Goal: Task Accomplishment & Management: Use online tool/utility

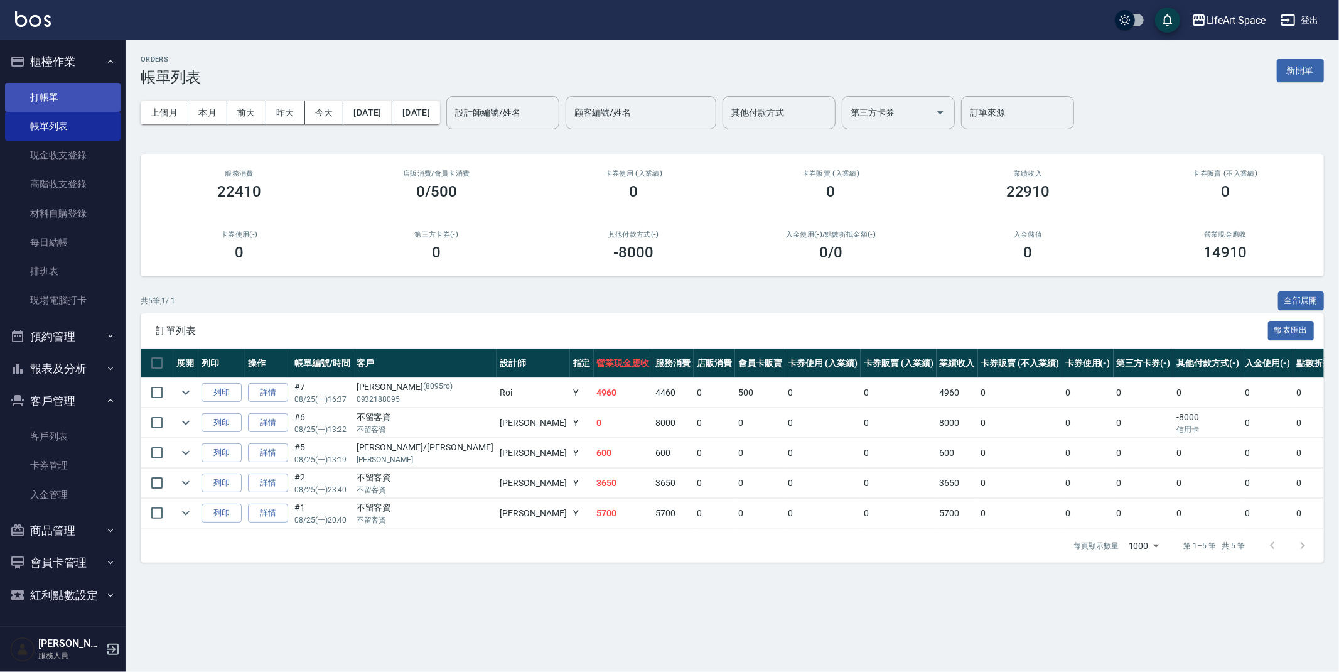
click at [75, 94] on link "打帳單" at bounding box center [63, 97] width 116 height 29
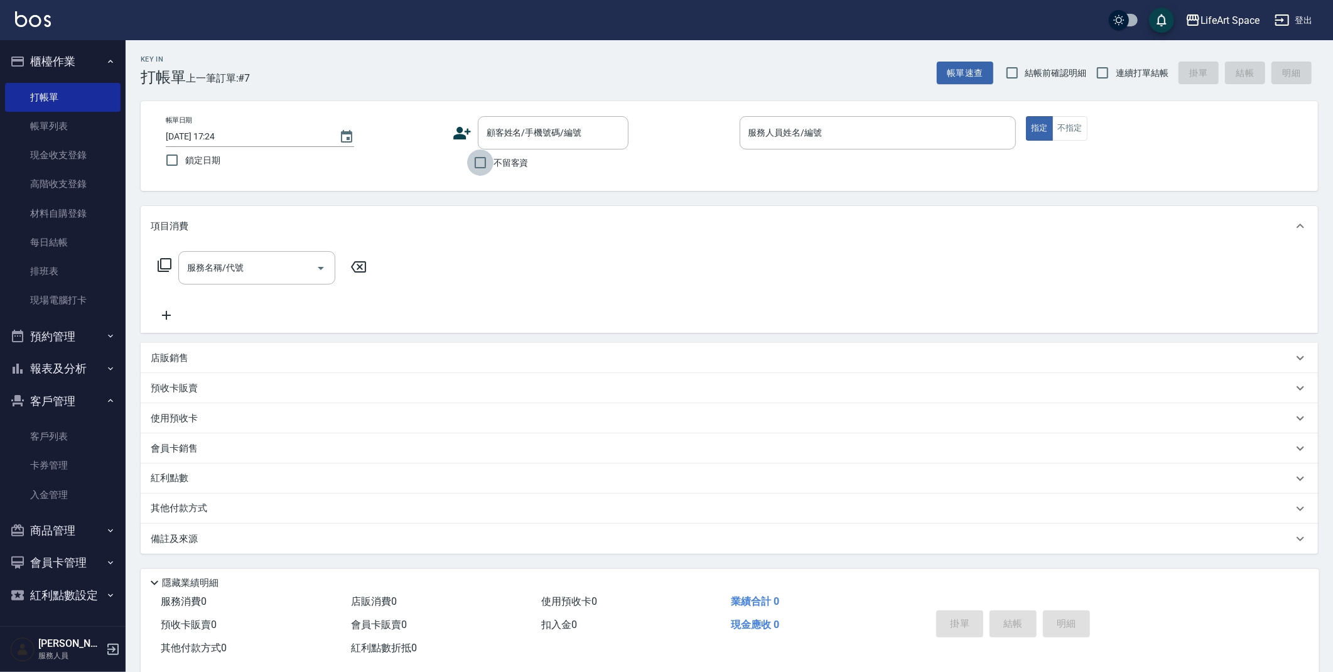
click at [485, 161] on input "不留客資" at bounding box center [480, 162] width 26 height 26
checkbox input "true"
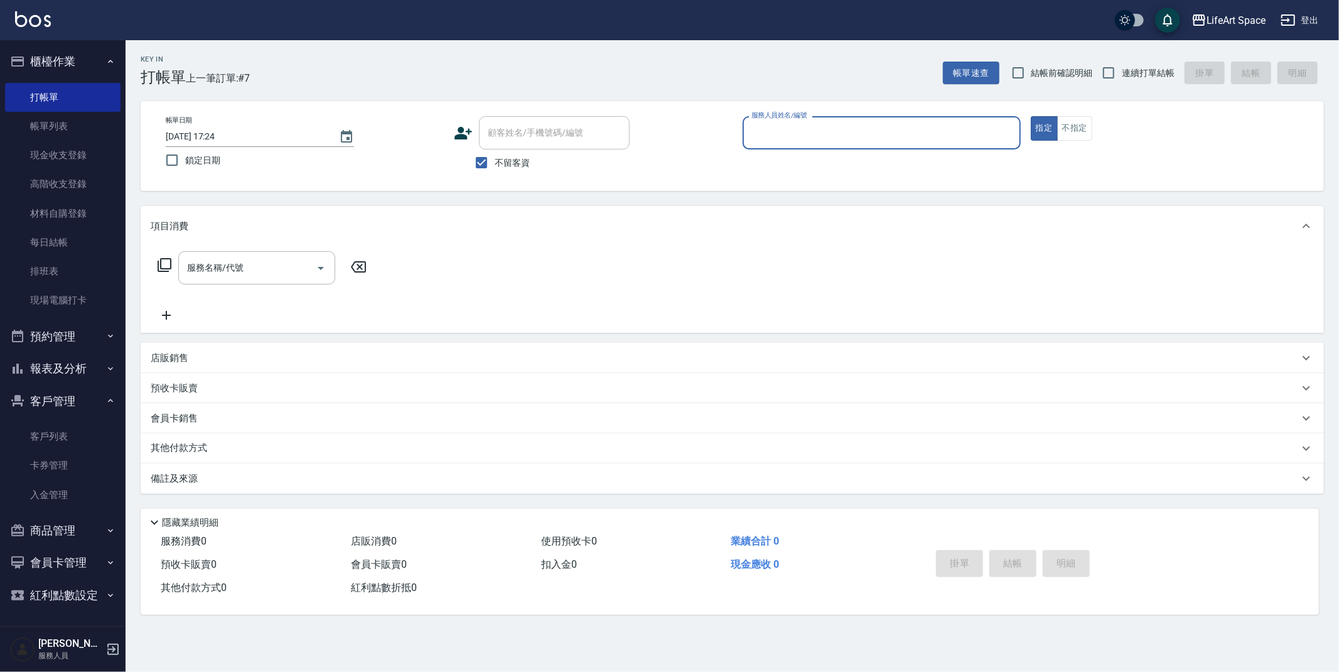
click at [758, 139] on input "服務人員姓名/編號" at bounding box center [881, 133] width 267 height 22
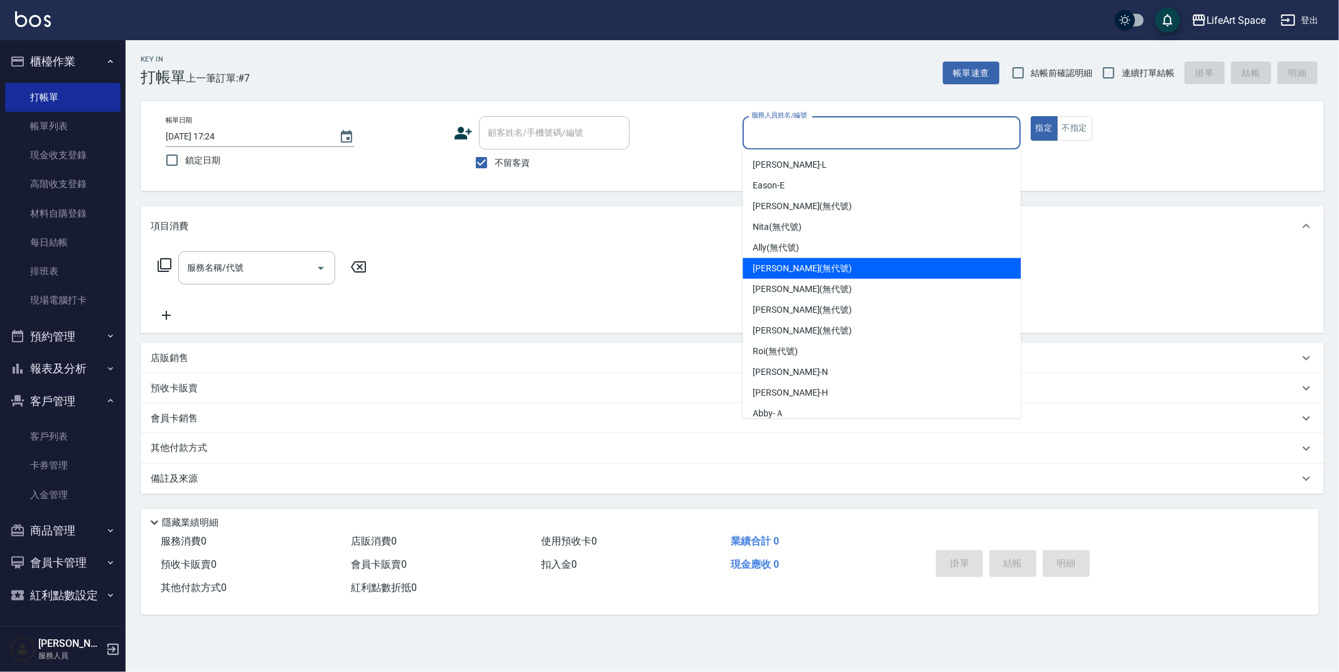
click at [796, 259] on div "[PERSON_NAME] (無代號)" at bounding box center [882, 268] width 278 height 21
type input "[PERSON_NAME](無代號)"
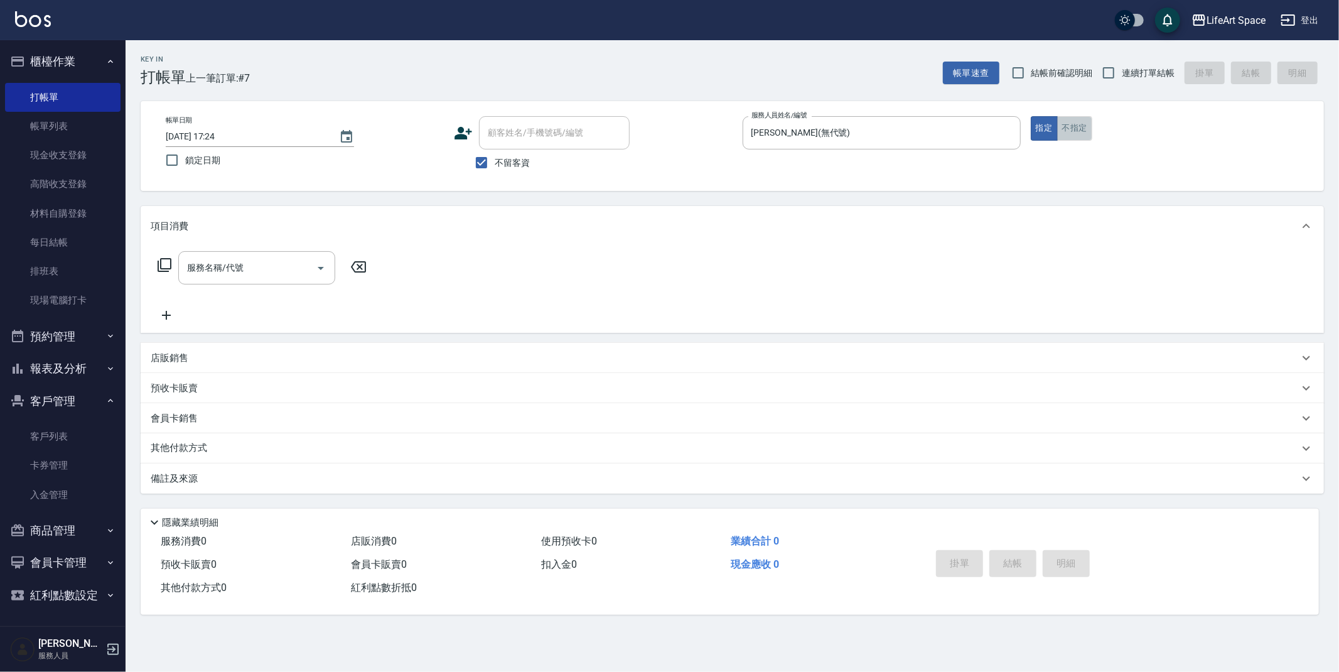
click at [1075, 131] on button "不指定" at bounding box center [1074, 128] width 35 height 24
click at [247, 267] on input "服務名稱/代號" at bounding box center [247, 268] width 127 height 22
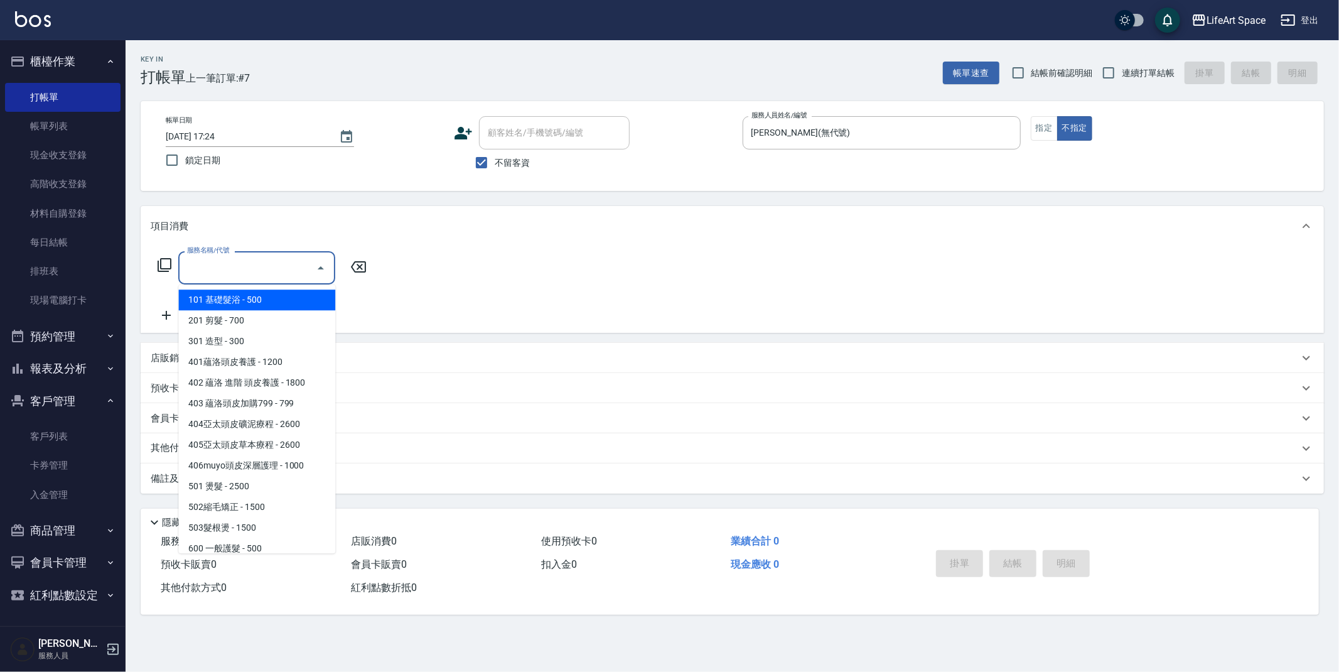
click at [262, 300] on span "101 基礎髮浴 - 500" at bounding box center [256, 299] width 157 height 21
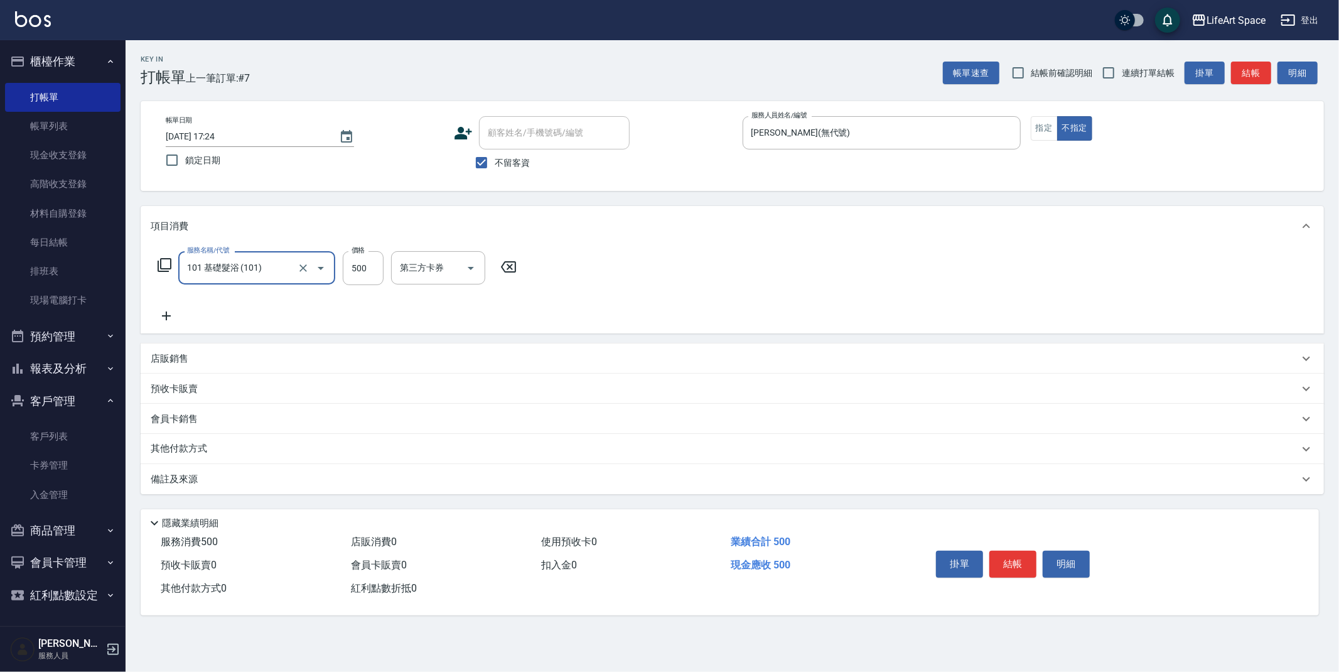
type input "101 基礎髮浴 (101)"
click at [382, 269] on input "500" at bounding box center [363, 268] width 41 height 34
type input "700"
click at [224, 483] on div "備註及來源" at bounding box center [725, 479] width 1148 height 13
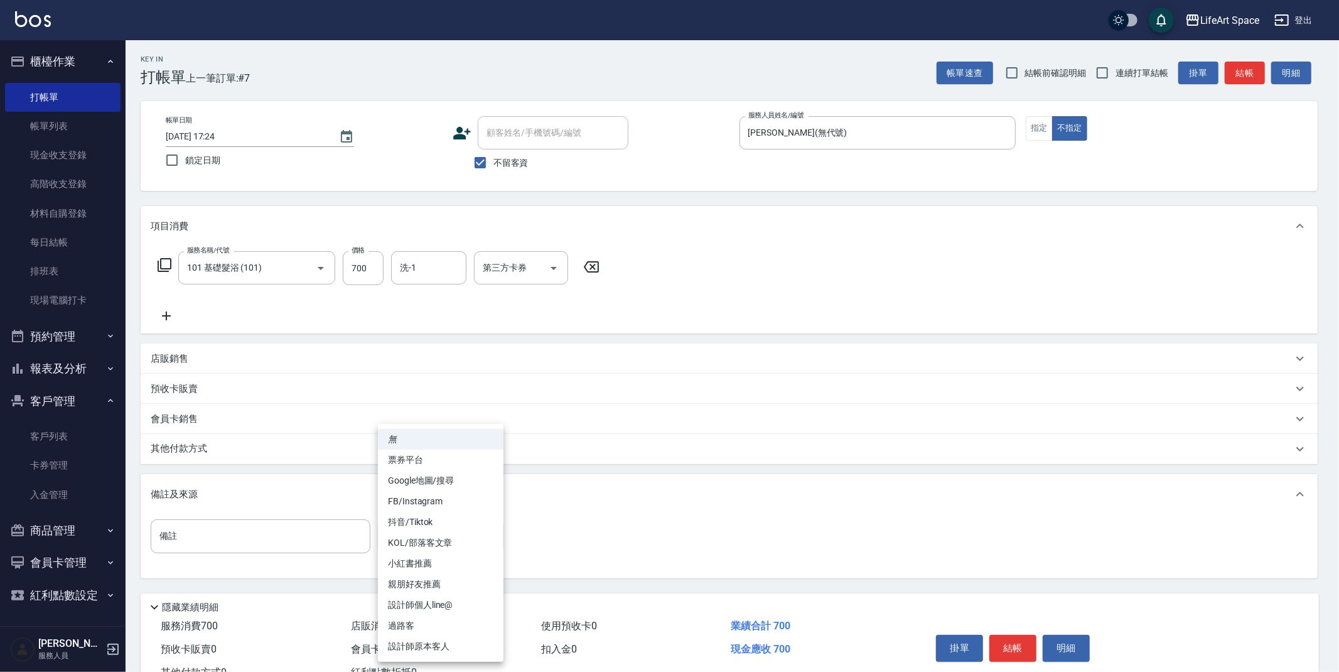
click at [416, 539] on body "LifeArt Space 登出 櫃檯作業 打帳單 帳單列表 現金收支登錄 高階收支登錄 材料自購登錄 每日結帳 排班表 現場電腦打卡 預約管理 預約管理 單…" at bounding box center [669, 357] width 1339 height 714
click at [454, 475] on li "Google地圖/搜尋" at bounding box center [441, 480] width 126 height 21
type input "Google地圖/搜尋"
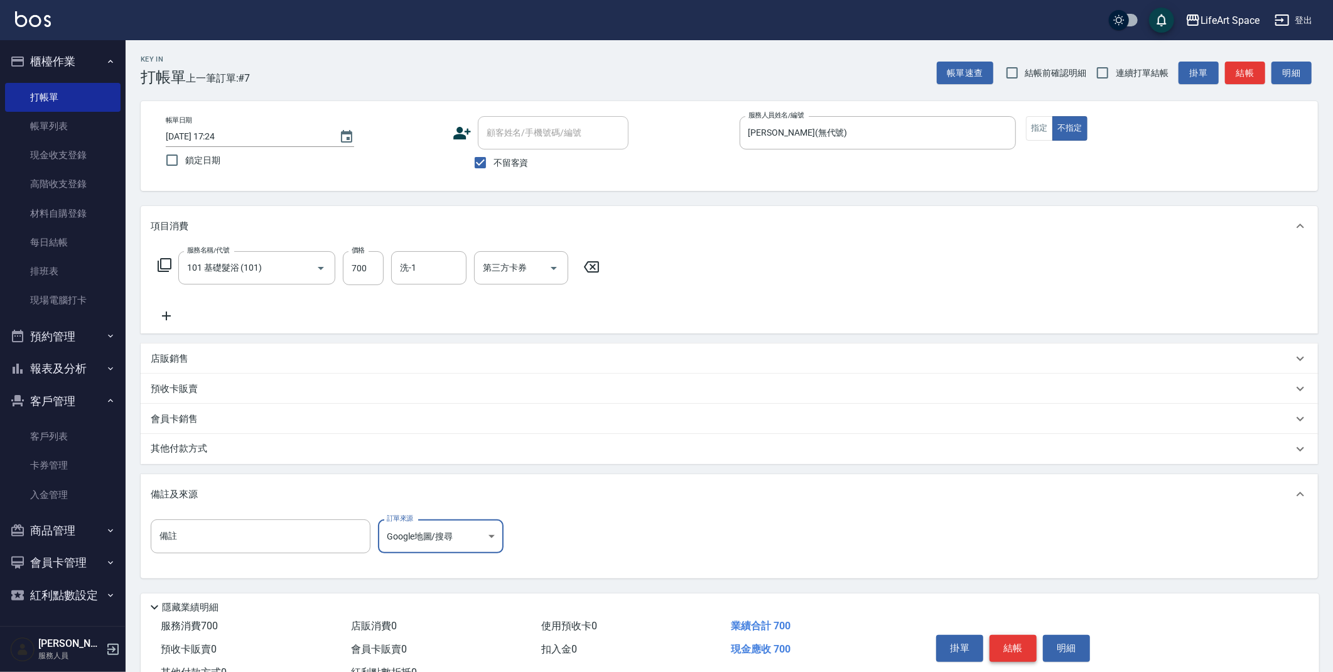
click at [1013, 647] on button "結帳" at bounding box center [1012, 648] width 47 height 26
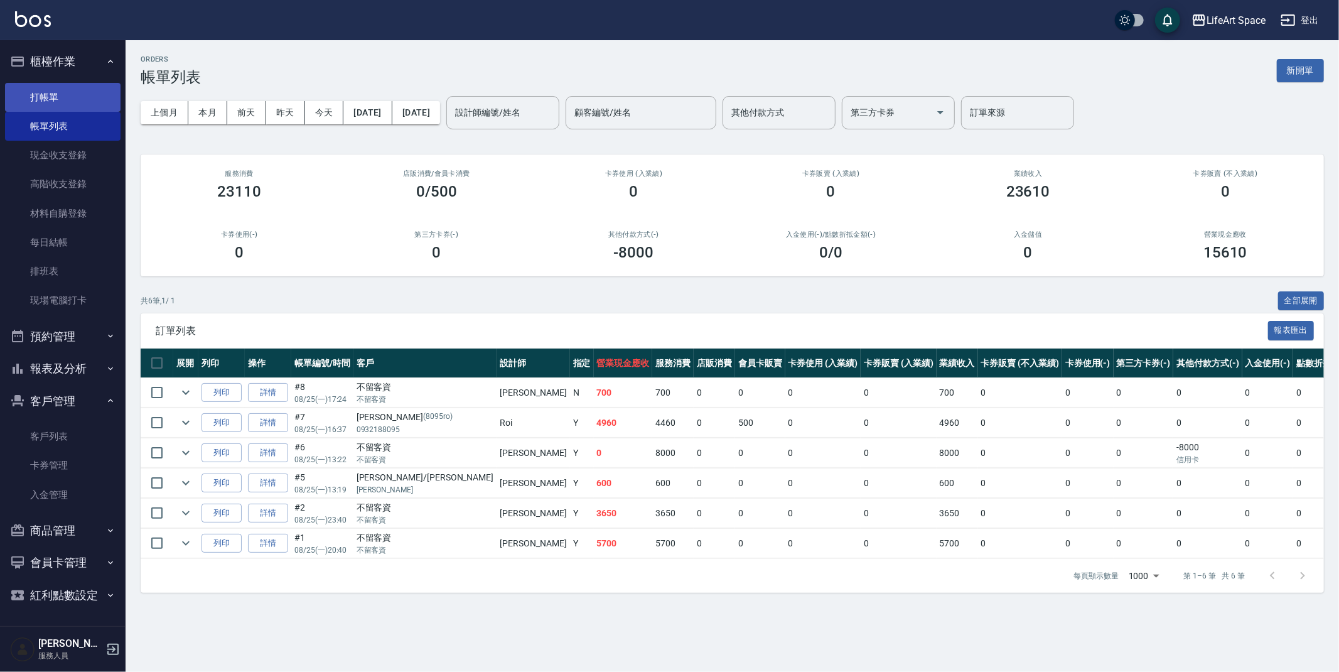
click at [112, 90] on link "打帳單" at bounding box center [63, 97] width 116 height 29
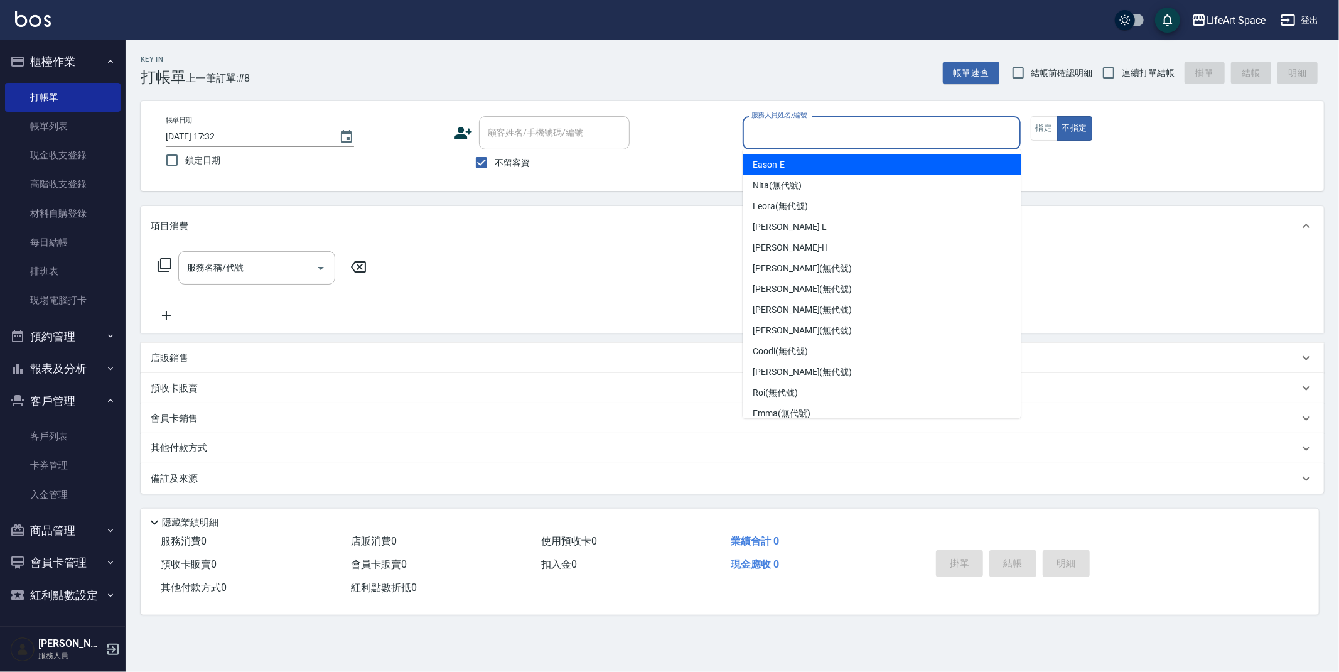
click at [887, 125] on input "服務人員姓名/編號" at bounding box center [881, 133] width 267 height 22
click at [1035, 127] on button "指定" at bounding box center [1044, 128] width 27 height 24
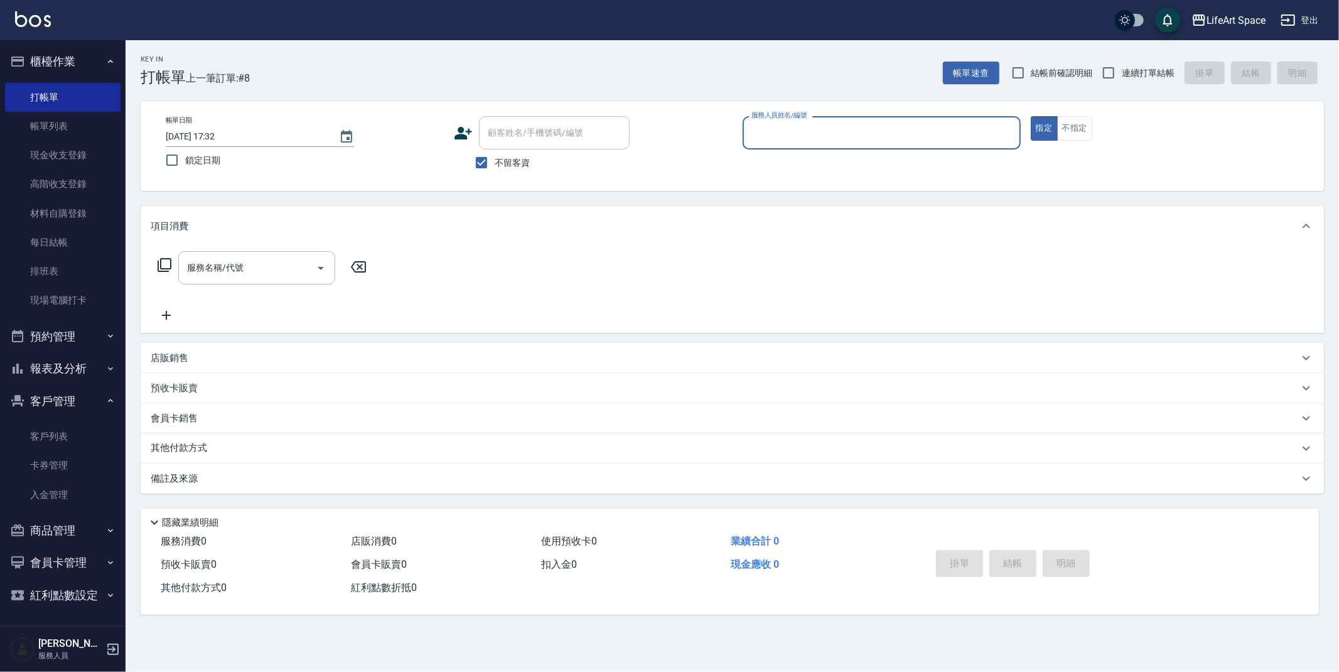
click at [849, 125] on input "服務人員姓名/編號" at bounding box center [881, 133] width 267 height 22
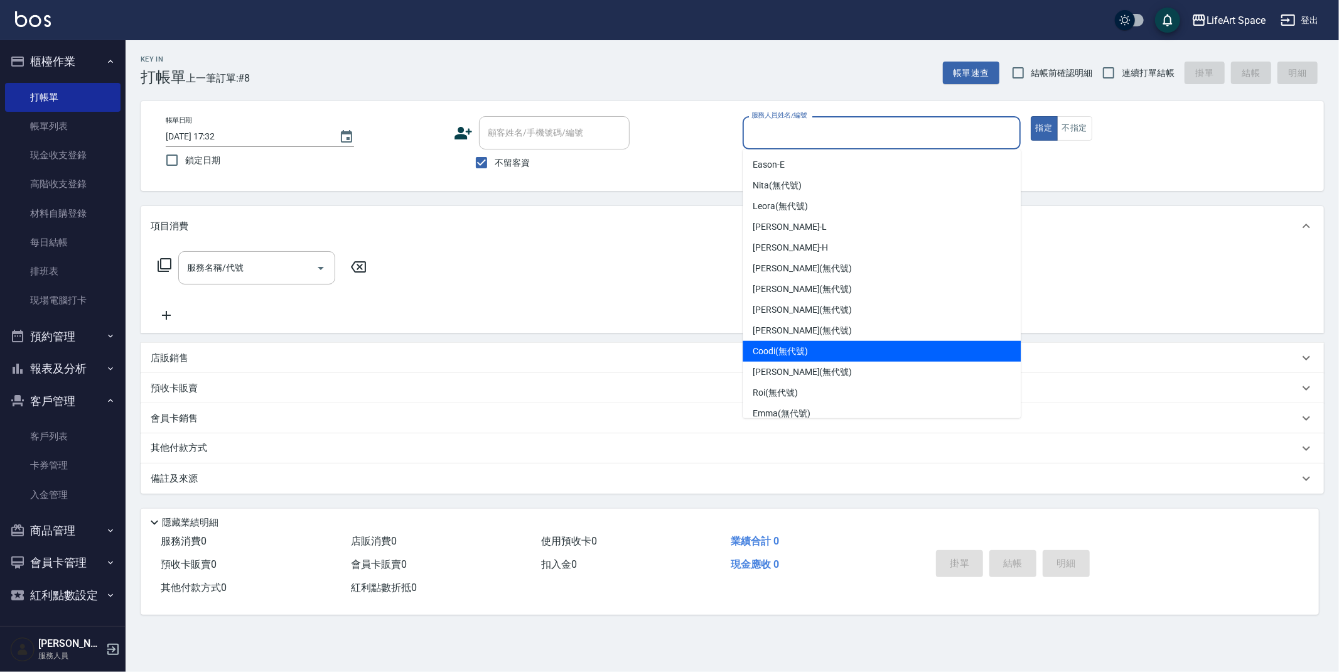
click at [771, 332] on span "[PERSON_NAME] (無代號)" at bounding box center [802, 330] width 99 height 13
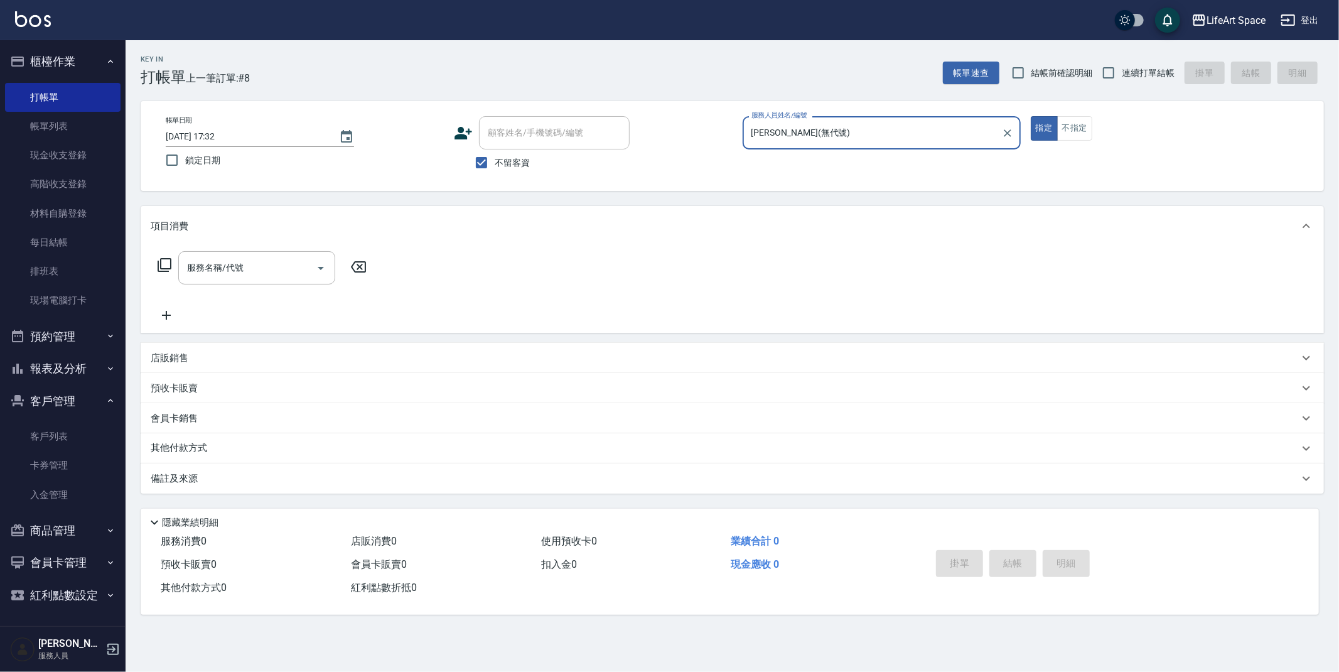
type input "[PERSON_NAME](無代號)"
click at [279, 261] on input "服務名稱/代號" at bounding box center [247, 268] width 127 height 22
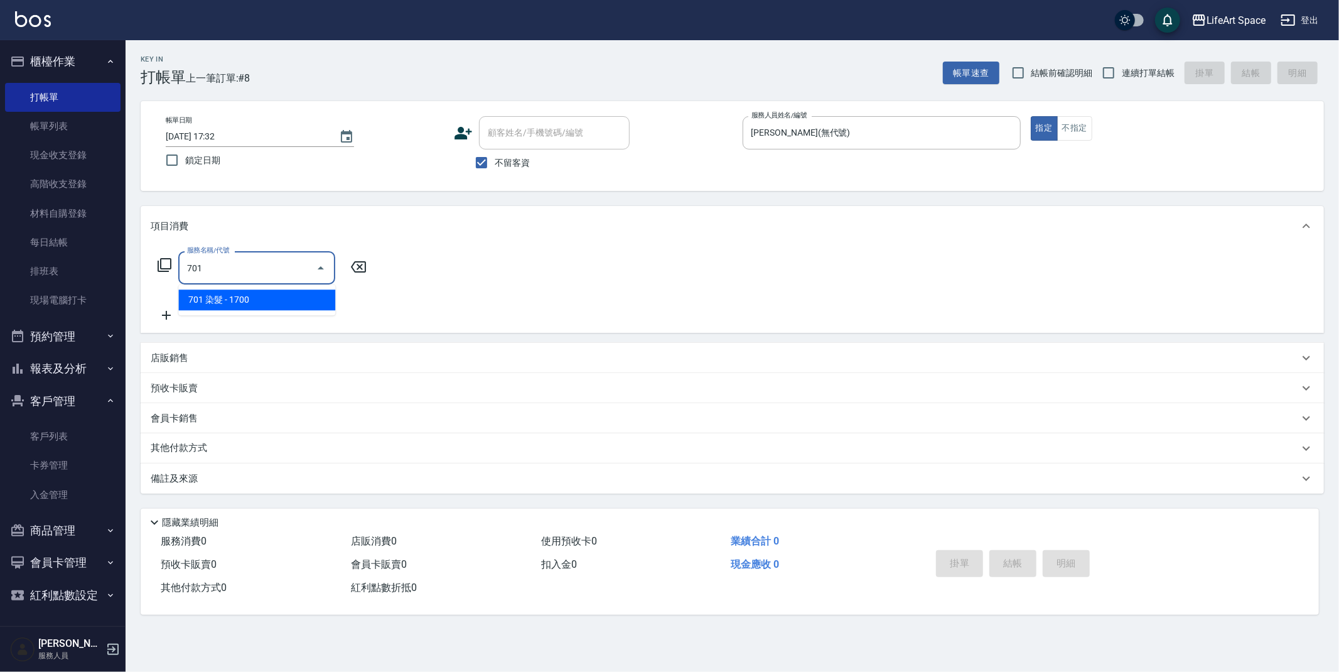
click at [303, 297] on span "701 染髮 - 1700" at bounding box center [256, 299] width 157 height 21
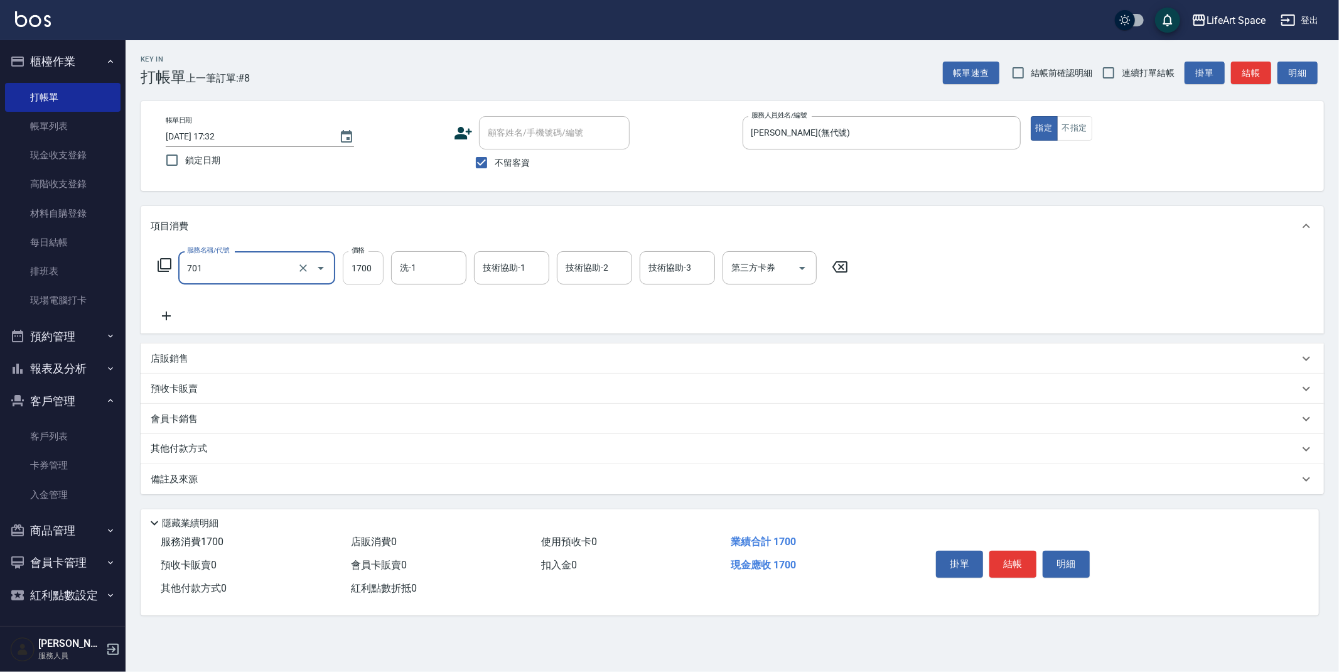
type input "701 染髮(701)"
click at [372, 281] on input "1700" at bounding box center [363, 268] width 41 height 34
type input "4550"
click at [162, 316] on icon at bounding box center [166, 315] width 31 height 15
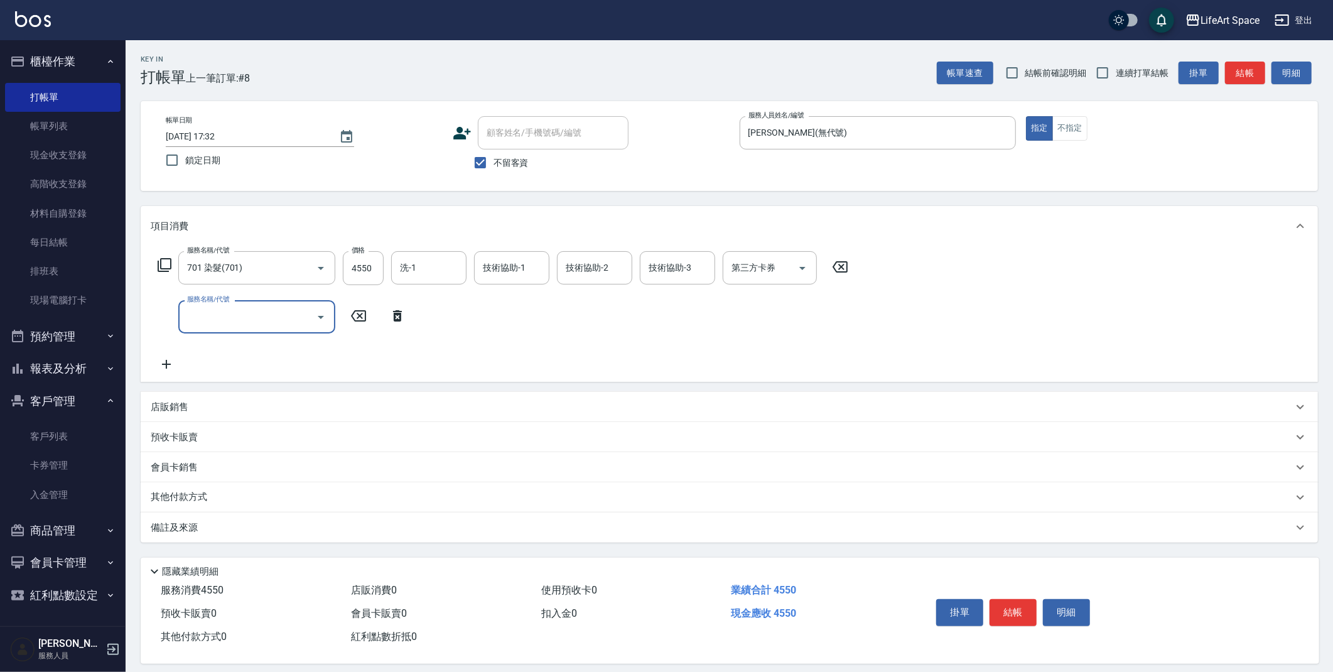
drag, startPoint x: 242, startPoint y: 308, endPoint x: 245, endPoint y: 314, distance: 7.6
click at [242, 308] on input "服務名稱/代號" at bounding box center [247, 317] width 127 height 22
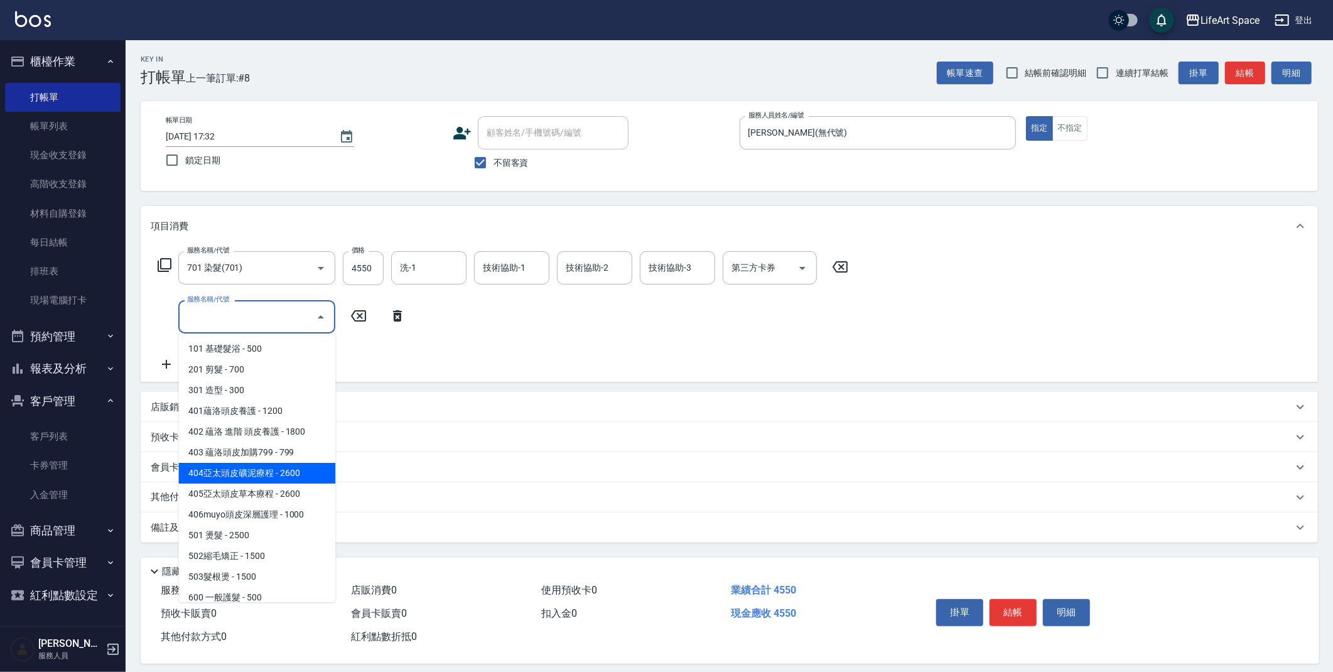
scroll to position [196, 0]
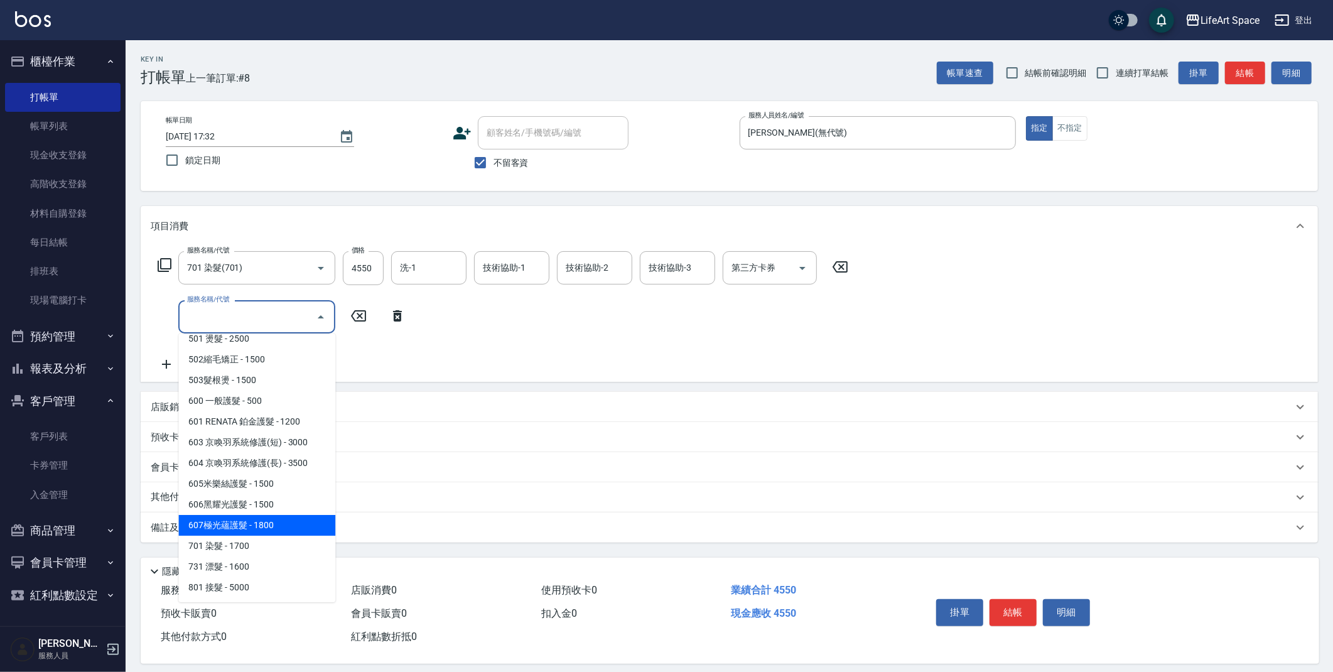
click at [276, 520] on span "607極光蘊護髮 - 1800" at bounding box center [256, 525] width 157 height 21
type input "607極光蘊護髮(607)"
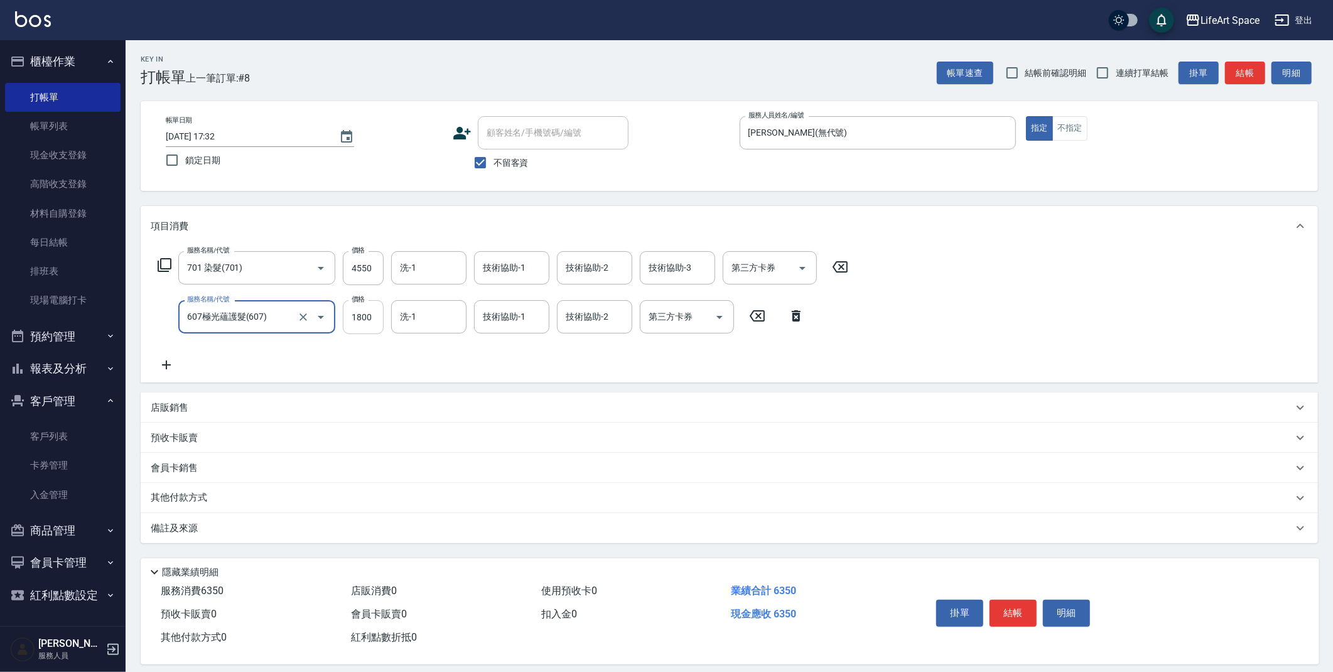
click at [379, 317] on input "1800" at bounding box center [363, 317] width 41 height 34
type input "2200"
click at [505, 264] on div "技術協助-1 技術協助-1" at bounding box center [511, 267] width 75 height 33
click at [525, 328] on span "[PERSON_NAME]阡 (無代號)" at bounding box center [516, 327] width 67 height 26
type input "[PERSON_NAME]阡(無代號)"
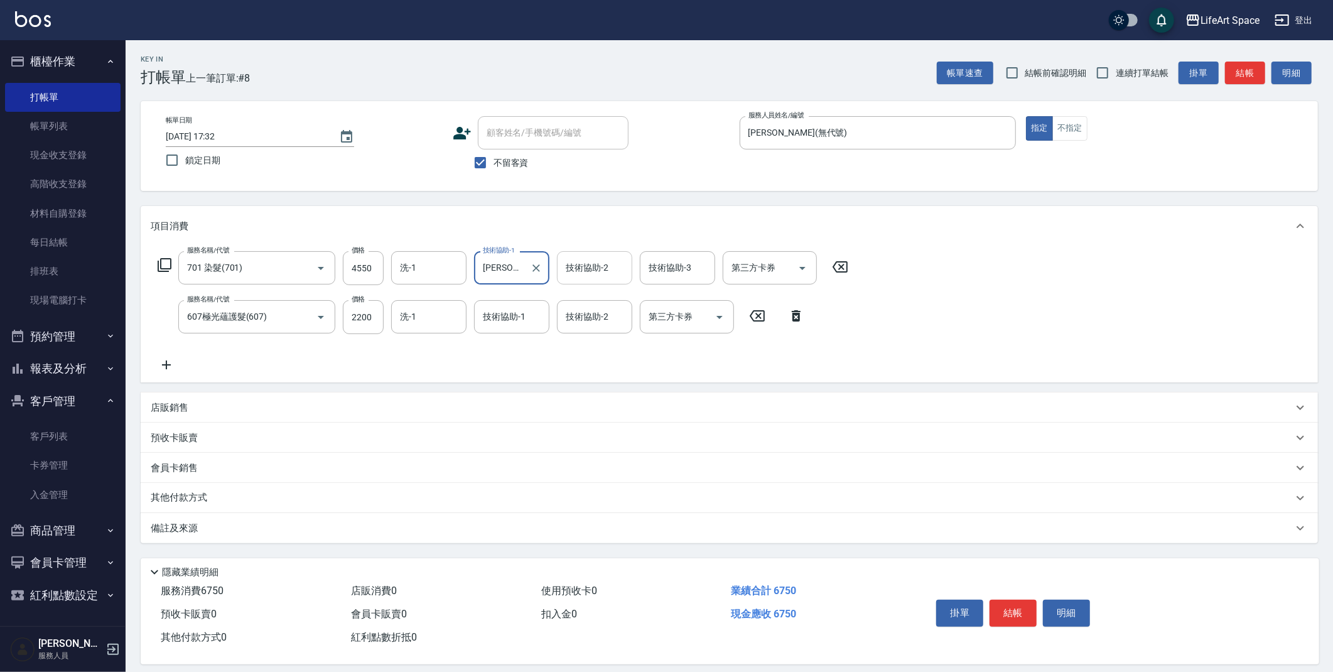
click at [598, 263] on div "技術協助-2 技術協助-2" at bounding box center [594, 267] width 75 height 33
click at [603, 328] on span "[PERSON_NAME]阡 (無代號)" at bounding box center [600, 327] width 67 height 26
type input "[PERSON_NAME]阡(無代號)"
click at [682, 261] on div "技術協助-3 技術協助-3" at bounding box center [677, 267] width 75 height 33
click at [679, 331] on span "[PERSON_NAME]阡 (無代號)" at bounding box center [683, 327] width 67 height 26
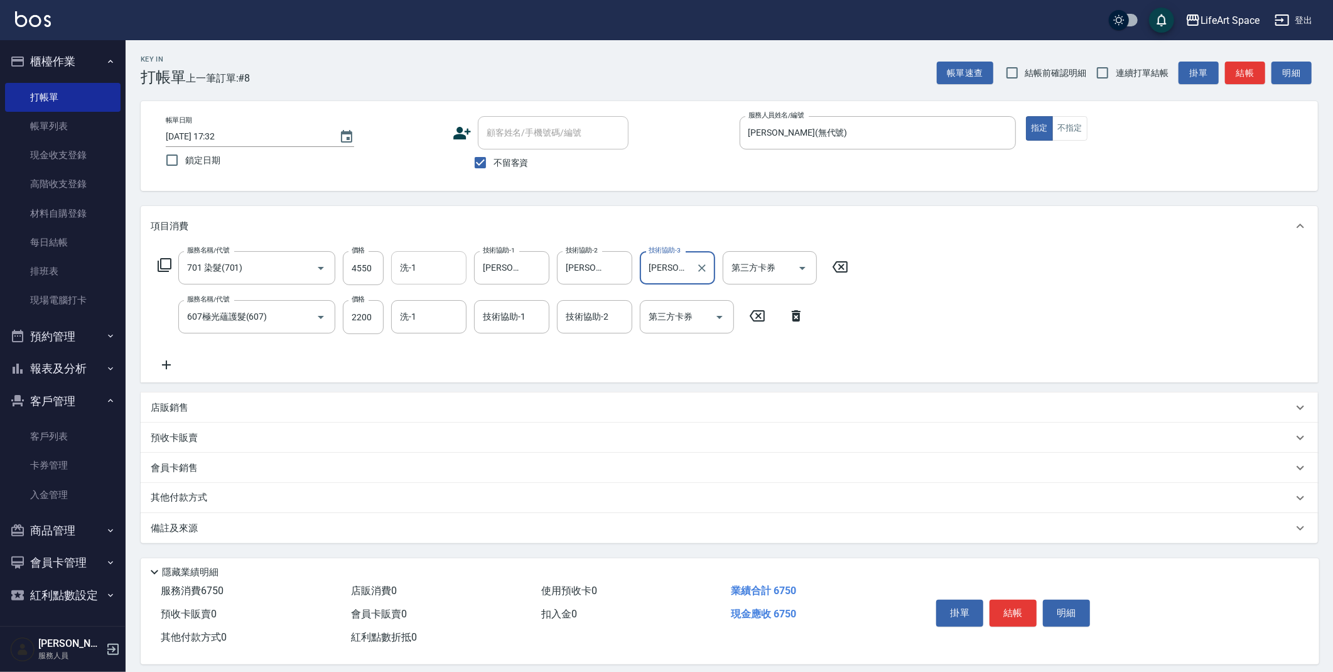
type input "[PERSON_NAME]阡(無代號)"
click at [433, 273] on input "洗-1" at bounding box center [429, 268] width 64 height 22
click at [439, 332] on span "[PERSON_NAME]阡 (無代號)" at bounding box center [434, 327] width 67 height 26
type input "[PERSON_NAME]阡(無代號)"
click at [515, 323] on input "技術協助-1" at bounding box center [512, 317] width 64 height 22
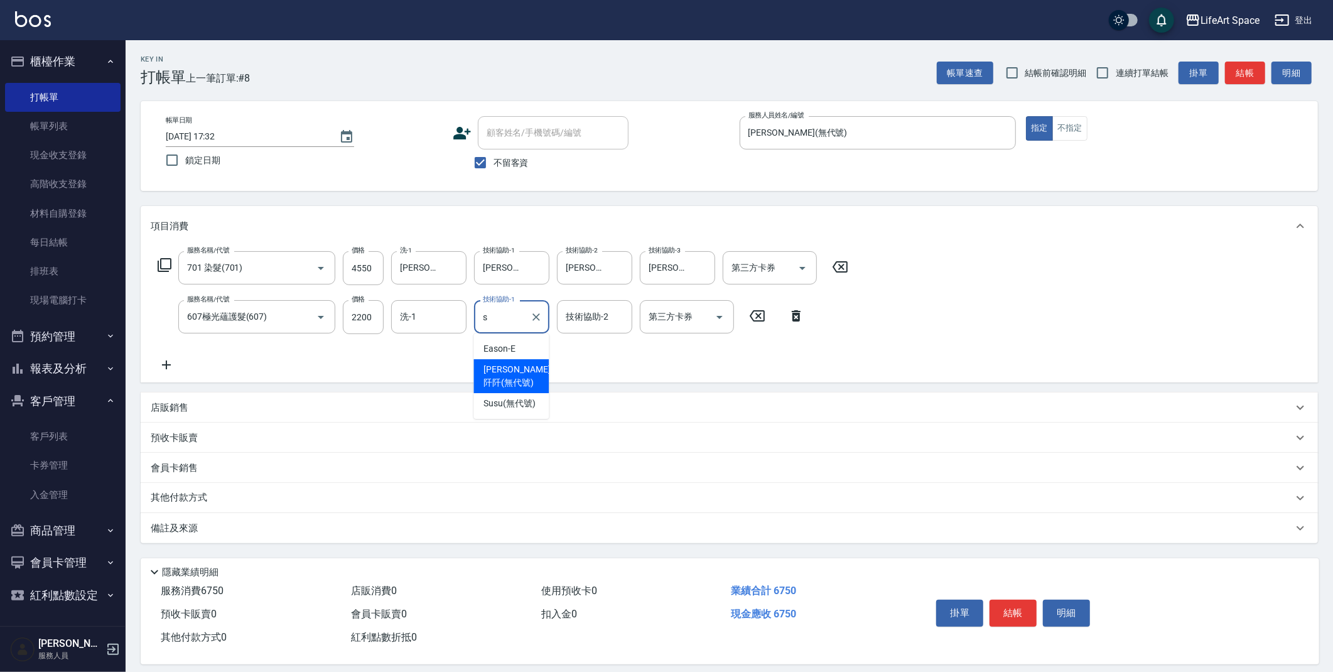
click at [519, 374] on span "[PERSON_NAME]阡 (無代號)" at bounding box center [516, 376] width 67 height 26
type input "[PERSON_NAME]阡(無代號)"
click at [593, 320] on div "技術協助-2 技術協助-2" at bounding box center [594, 316] width 75 height 33
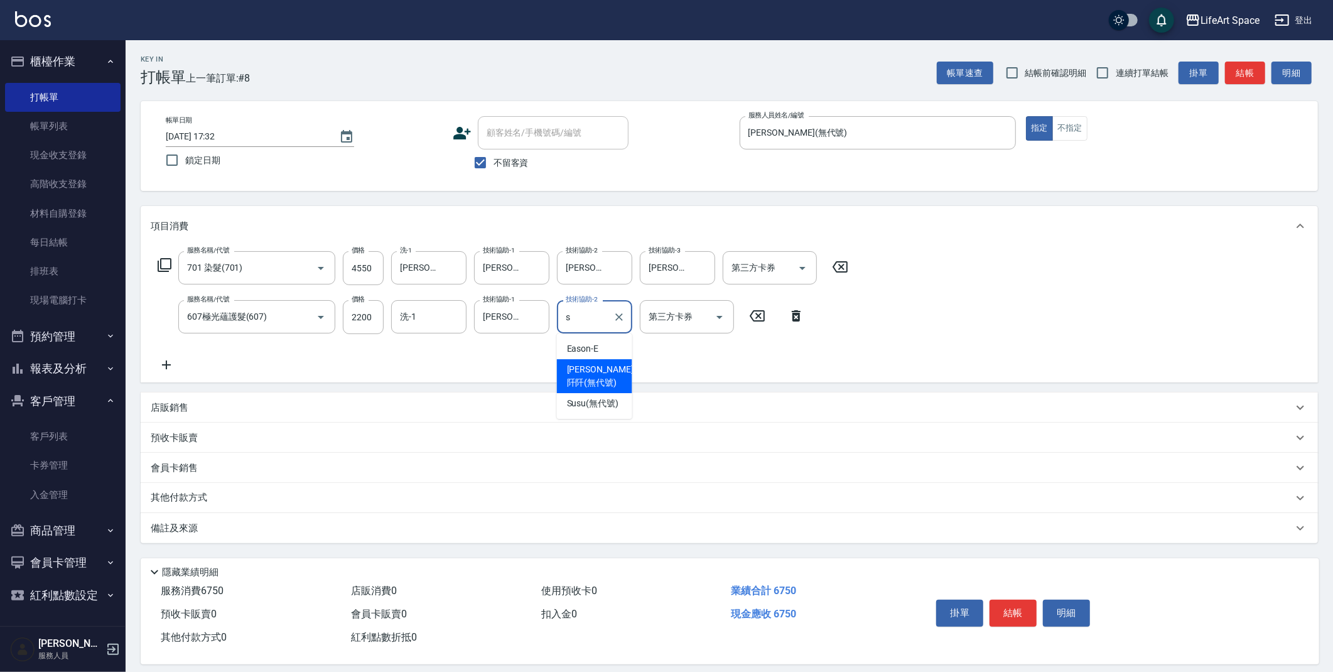
click at [593, 359] on div "[PERSON_NAME]阡 (無代號)" at bounding box center [594, 376] width 75 height 34
type input "[PERSON_NAME]阡(無代號)"
click at [426, 319] on input "洗-1" at bounding box center [429, 317] width 64 height 22
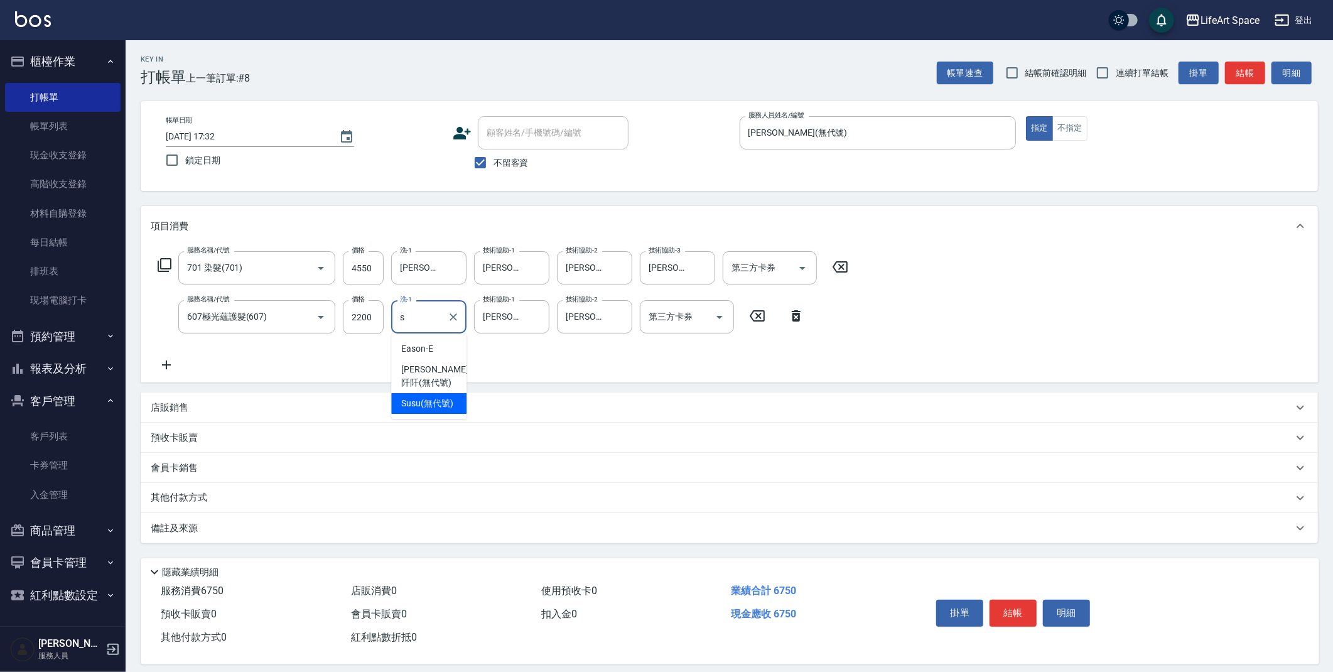
click at [429, 379] on span "[PERSON_NAME]阡 (無代號)" at bounding box center [434, 376] width 67 height 26
type input "[PERSON_NAME]阡(無代號)"
click at [351, 515] on div "備註及來源" at bounding box center [729, 528] width 1177 height 30
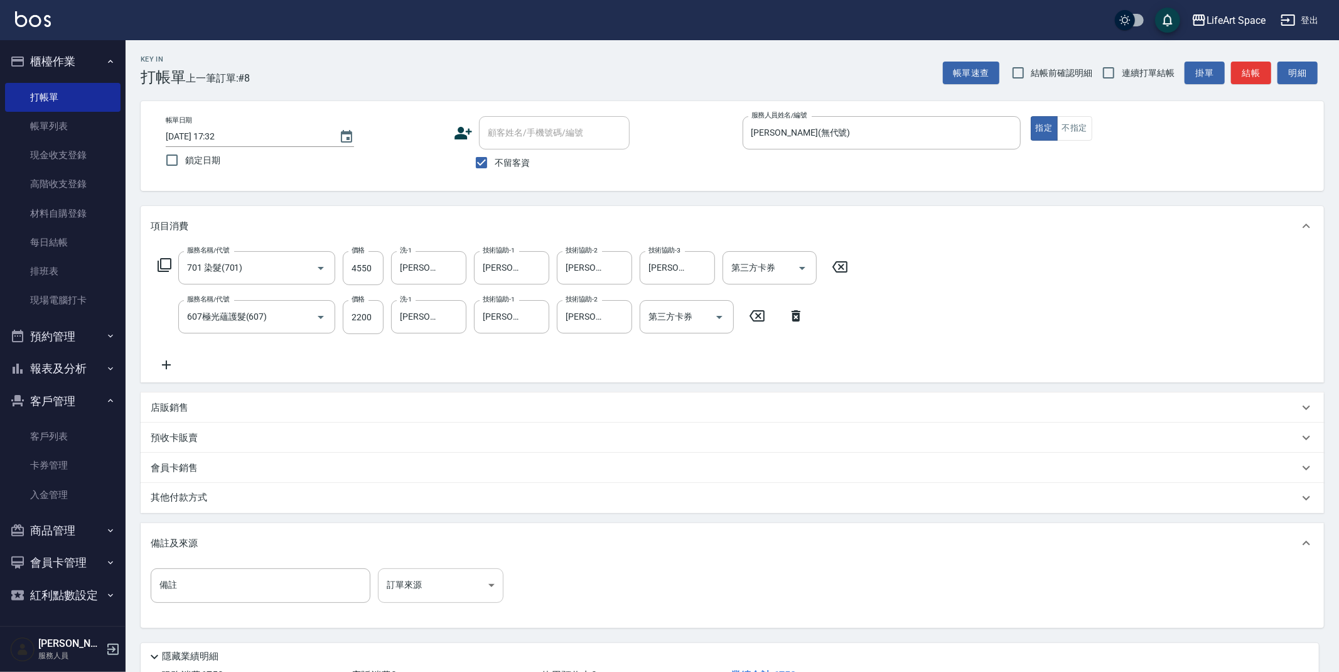
click at [446, 584] on body "LifeArt Space 登出 櫃檯作業 打帳單 帳單列表 現金收支登錄 高階收支登錄 材料自購登錄 每日結帳 排班表 現場電腦打卡 預約管理 預約管理 單…" at bounding box center [669, 382] width 1339 height 764
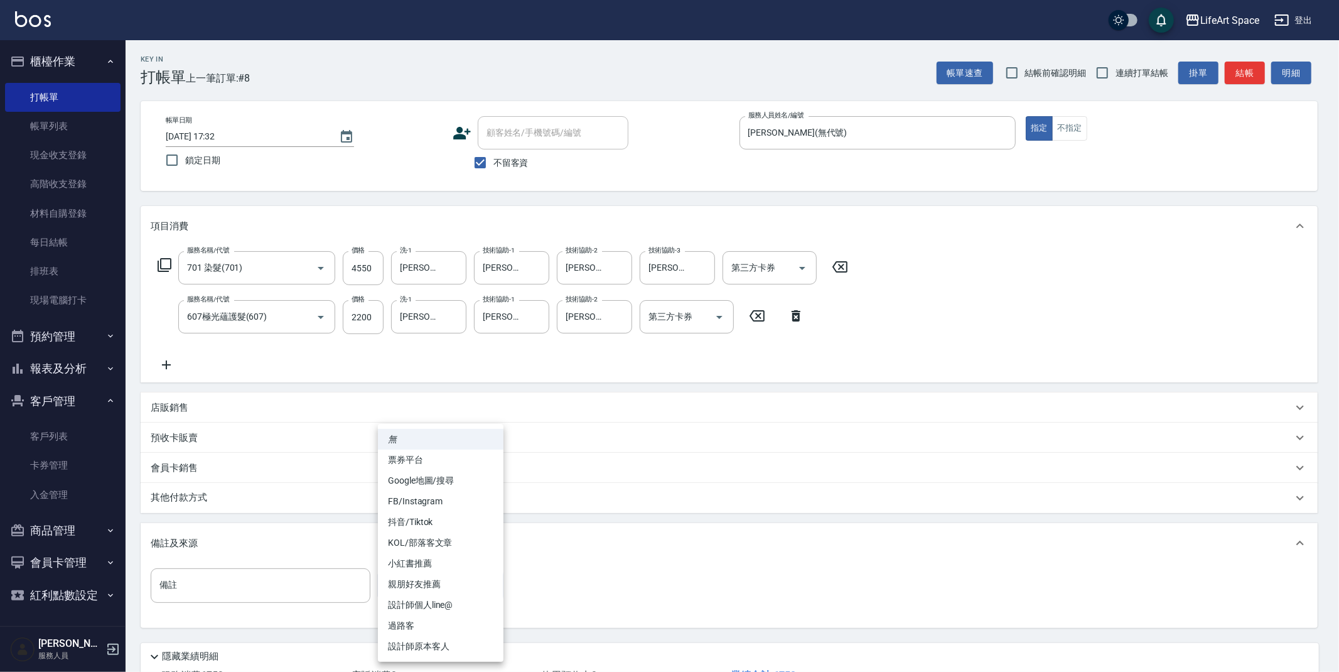
click at [455, 643] on li "設計師原本客人" at bounding box center [441, 646] width 126 height 21
type input "設計師原本客人"
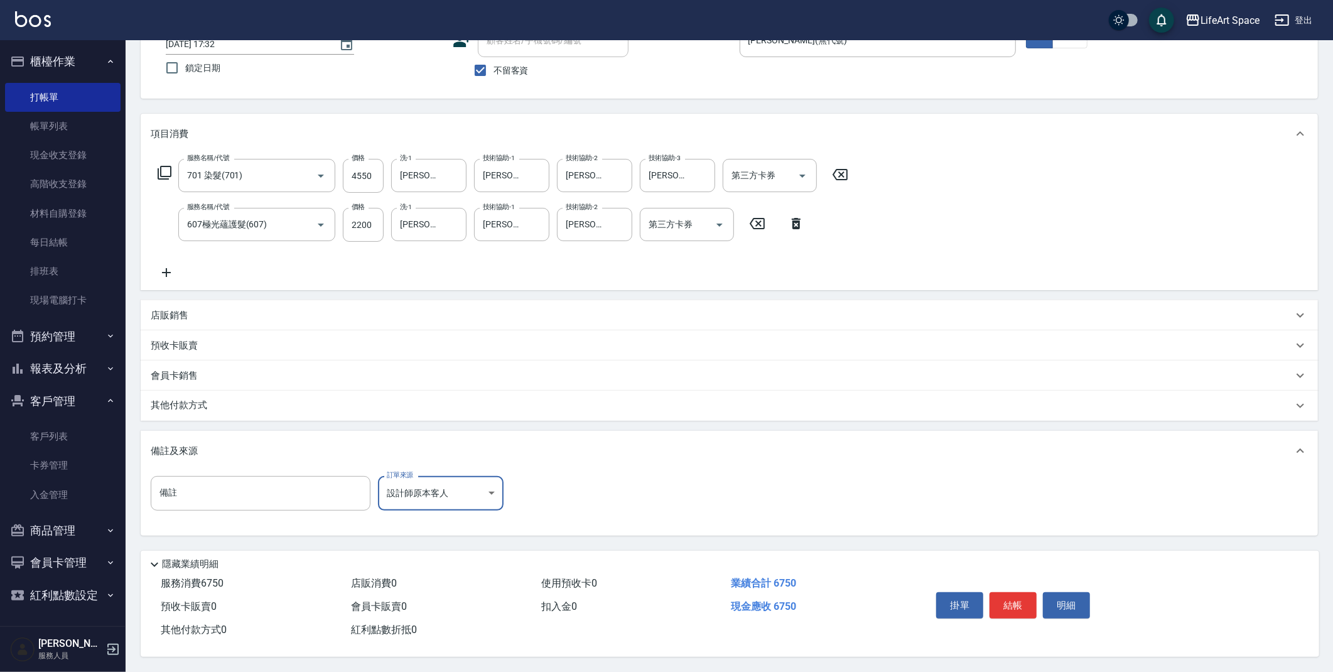
scroll to position [96, 0]
click at [1014, 608] on button "結帳" at bounding box center [1012, 605] width 47 height 26
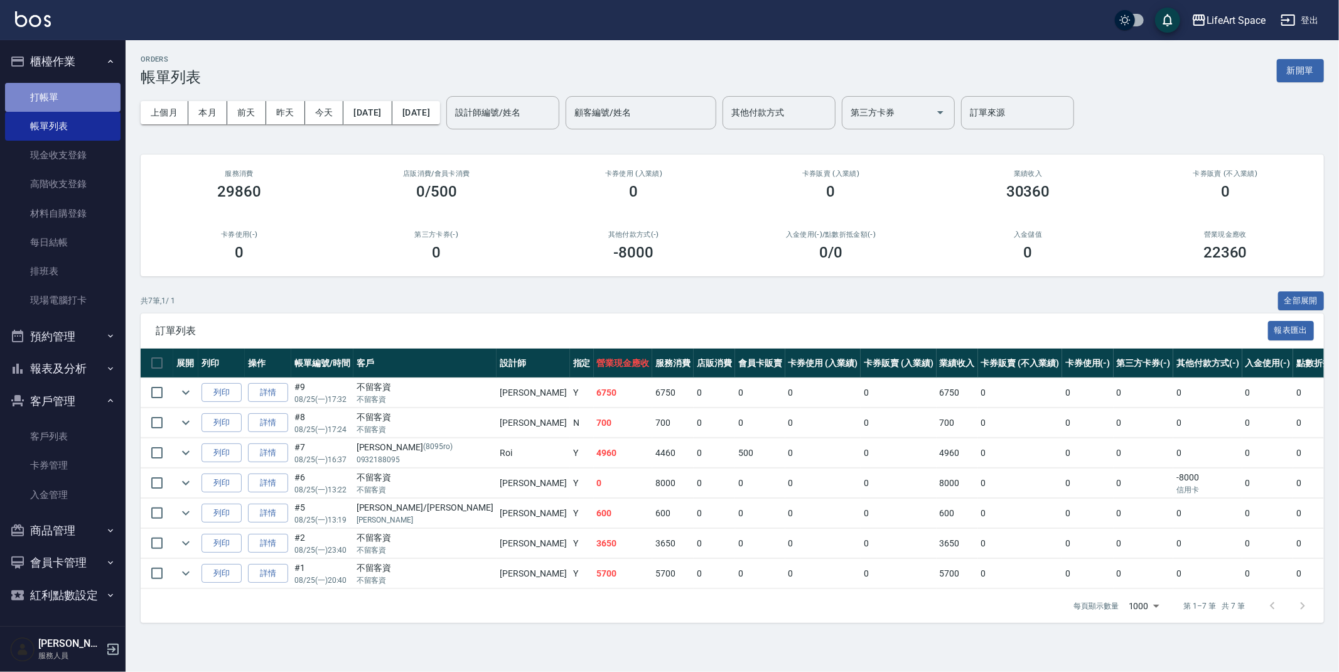
click at [48, 101] on link "打帳單" at bounding box center [63, 97] width 116 height 29
